Goal: Information Seeking & Learning: Learn about a topic

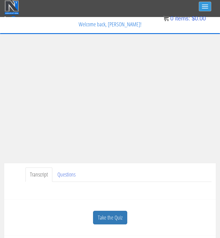
click at [208, 2] on button "Toggle navigation" at bounding box center [205, 7] width 12 height 10
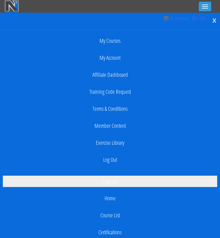
click at [111, 177] on link "Log Out" at bounding box center [110, 180] width 215 height 11
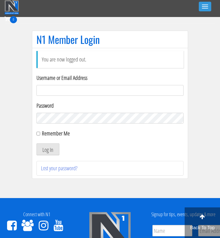
type input "[EMAIL_ADDRESS][DOMAIN_NAME]"
click at [48, 149] on button "Log In" at bounding box center [48, 149] width 23 height 12
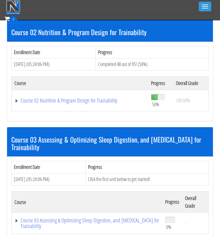
scroll to position [262, 0]
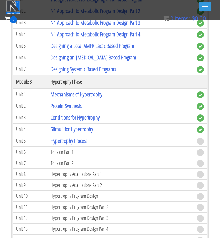
scroll to position [904, 0]
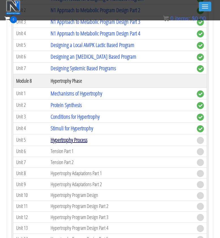
click at [68, 140] on link "Hypertrophy Process" at bounding box center [69, 140] width 37 height 8
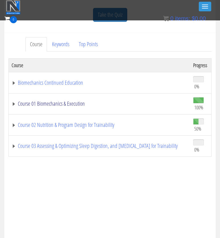
scroll to position [312, 0]
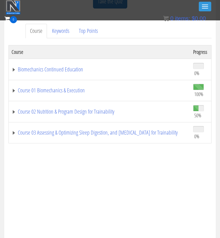
click at [138, 104] on td "Course 02 Nutrition & Program Design for Trainability" at bounding box center [100, 111] width 182 height 21
click at [124, 109] on link "Course 02 Nutrition & Program Design for Trainability" at bounding box center [100, 112] width 176 height 6
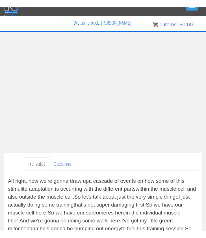
scroll to position [0, 0]
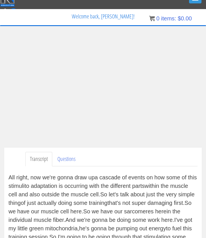
click at [109, 155] on ul "Transcript Questions" at bounding box center [111, 159] width 172 height 14
click at [102, 153] on ul "Transcript Questions" at bounding box center [111, 159] width 172 height 14
click at [12, 161] on div "Transcript Questions All right, now we're gonna draw up a cascade of events on …" at bounding box center [103, 222] width 198 height 150
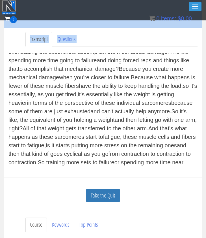
scroll to position [127, 0]
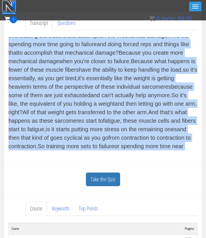
drag, startPoint x: 10, startPoint y: 175, endPoint x: 156, endPoint y: 156, distance: 147.9
click at [156, 156] on div "All right, now we're gonna draw up a cascade of events on how some of this stim…" at bounding box center [102, 93] width 189 height 127
copy div "All right, now we're gonna draw up a cascade of events on how some of this stim…"
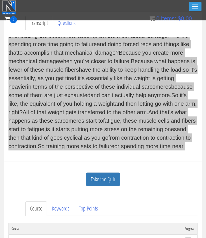
drag, startPoint x: 180, startPoint y: 146, endPoint x: 112, endPoint y: 115, distance: 75.2
click at [112, 115] on div "All right, now we're gonna draw up a cascade of events on how some of this stim…" at bounding box center [102, 93] width 189 height 113
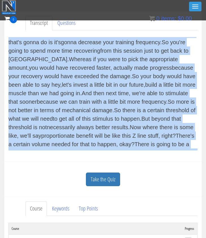
scroll to position [2391, 0]
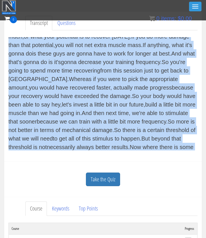
click at [152, 164] on div "Take the Quiz Quiz Hypertrophy Process You'll need to correctly answer at least…" at bounding box center [103, 179] width 198 height 36
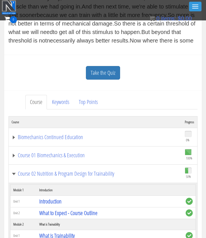
scroll to position [239, 0]
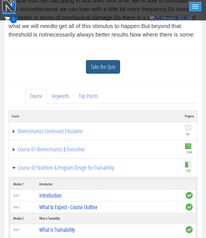
click at [109, 67] on link "Take the Quiz" at bounding box center [103, 67] width 34 height 14
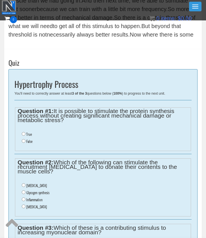
click at [33, 133] on li "True" at bounding box center [105, 134] width 167 height 7
click at [32, 133] on label "True" at bounding box center [29, 134] width 6 height 5
click at [25, 133] on input "True" at bounding box center [24, 134] width 4 height 4
radio input "true"
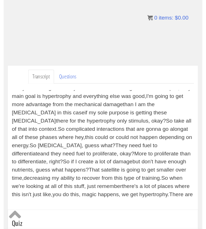
scroll to position [2194, 0]
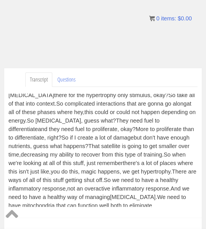
click at [105, 173] on div "All right, now we're gonna draw up a cascade of events on how some of this stim…" at bounding box center [102, 150] width 189 height 113
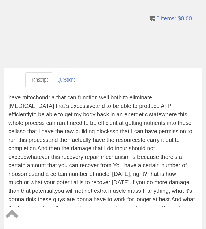
scroll to position [2302, 0]
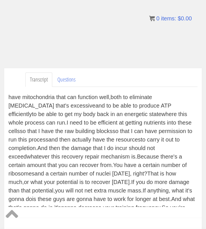
click at [98, 142] on div "All right, now we're gonna draw up a cascade of events on how some of this stim…" at bounding box center [102, 150] width 189 height 113
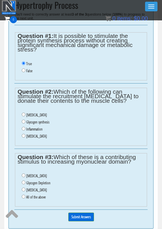
scroll to position [293, 0]
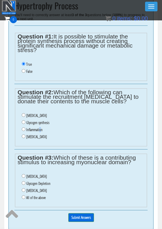
click at [42, 127] on label "Inflammation" at bounding box center [34, 129] width 16 height 5
click at [25, 127] on input "Inflammation" at bounding box center [24, 129] width 4 height 4
radio input "true"
click at [48, 192] on ul "Oxidative Stress Glycogen Depletion Lactic Acid All of the above" at bounding box center [81, 187] width 127 height 34
click at [46, 195] on label "All of the above" at bounding box center [36, 197] width 20 height 5
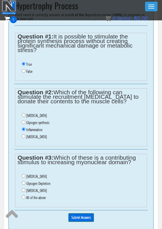
click at [25, 195] on input "All of the above" at bounding box center [24, 197] width 4 height 4
radio input "true"
click at [87, 213] on input "Submit Answers" at bounding box center [81, 217] width 26 height 9
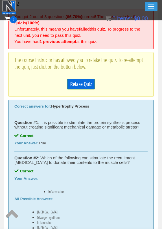
scroll to position [221, 0]
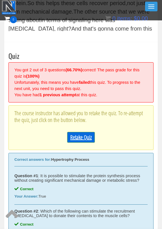
click at [83, 138] on link "Retake Quiz" at bounding box center [81, 137] width 28 height 11
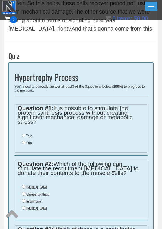
click at [33, 132] on li "True" at bounding box center [83, 135] width 123 height 7
click at [30, 135] on label "True" at bounding box center [29, 136] width 6 height 5
click at [25, 135] on input "True" at bounding box center [24, 136] width 4 height 4
radio input "true"
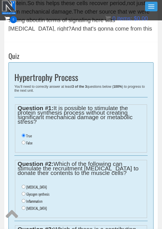
click at [40, 199] on label "Inflammation" at bounding box center [34, 201] width 16 height 5
click at [25, 199] on input "Inflammation" at bounding box center [24, 201] width 4 height 4
radio input "true"
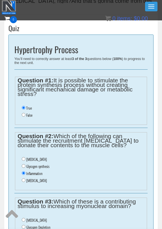
scroll to position [311, 0]
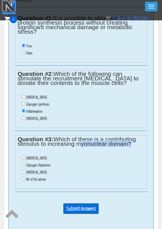
drag, startPoint x: 77, startPoint y: 136, endPoint x: 128, endPoint y: 139, distance: 51.6
click at [128, 139] on legend "Question #3: Which of these is a contributing stimulus to increasing myonuclear…" at bounding box center [81, 141] width 127 height 9
copy legend "myonuclear domain"
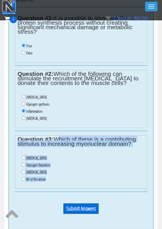
drag, startPoint x: 56, startPoint y: 134, endPoint x: 58, endPoint y: 178, distance: 44.8
click at [58, 178] on fieldset "Question #3: Which of these is a contributing stimulus to increasing myonuclear…" at bounding box center [81, 161] width 132 height 53
copy fieldset "Which of these is a contributing stimulus to increasing myonuclear domain? Oxid…"
click at [42, 156] on label "[MEDICAL_DATA]" at bounding box center [36, 158] width 21 height 5
click at [25, 156] on input "[MEDICAL_DATA]" at bounding box center [24, 158] width 4 height 4
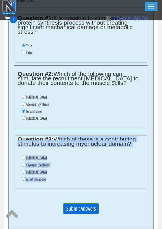
radio input "true"
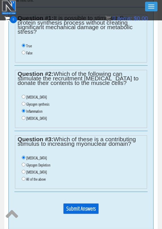
click at [71, 203] on input "Submit Answers" at bounding box center [81, 208] width 36 height 11
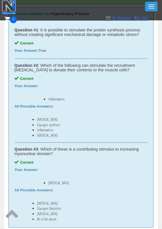
scroll to position [406, 0]
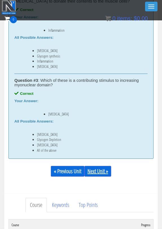
click at [103, 175] on link "Next Unit »" at bounding box center [98, 171] width 27 height 11
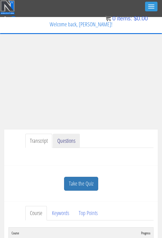
click at [73, 145] on link "Questions" at bounding box center [66, 141] width 27 height 14
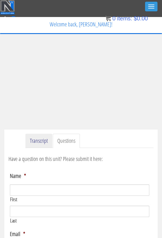
click at [40, 142] on link "Transcript" at bounding box center [38, 141] width 27 height 14
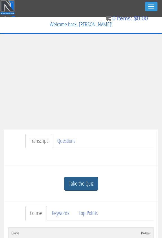
click at [75, 183] on link "Take the Quiz" at bounding box center [81, 184] width 34 height 14
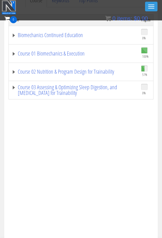
scroll to position [164, 0]
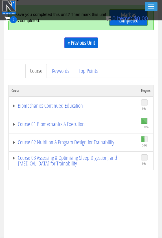
click at [70, 137] on td "Course 02 Nutrition & Program Design for Trainability" at bounding box center [74, 142] width 130 height 18
click at [69, 140] on link "Course 02 Nutrition & Program Design for Trainability" at bounding box center [74, 142] width 124 height 6
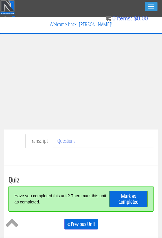
scroll to position [0, 0]
